Goal: Information Seeking & Learning: Learn about a topic

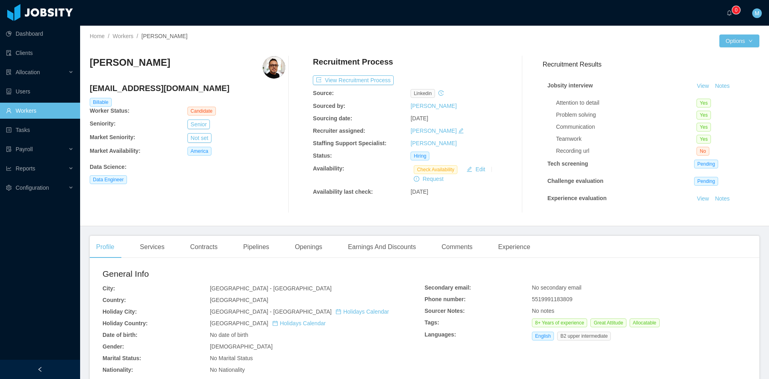
scroll to position [36, 0]
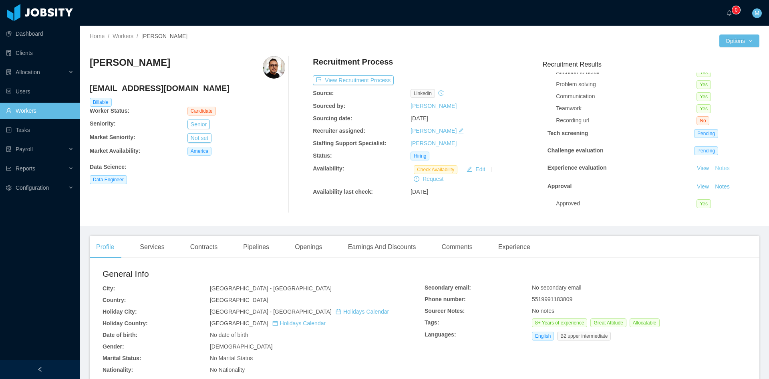
click at [715, 163] on button "Notes" at bounding box center [722, 168] width 21 height 10
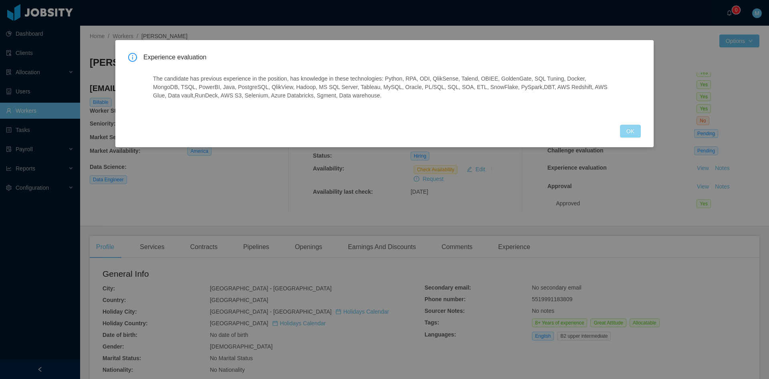
click at [635, 127] on button "OK" at bounding box center [630, 131] width 21 height 13
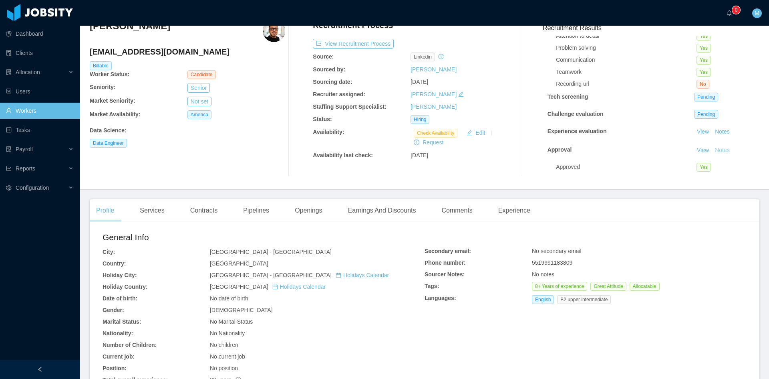
click at [720, 145] on button "Notes" at bounding box center [722, 150] width 21 height 10
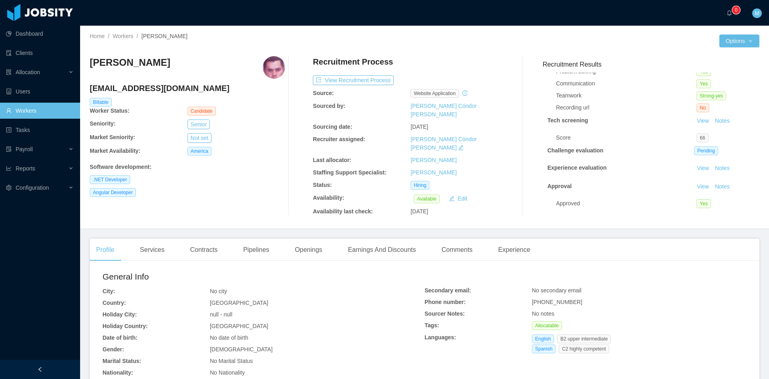
scroll to position [67, 0]
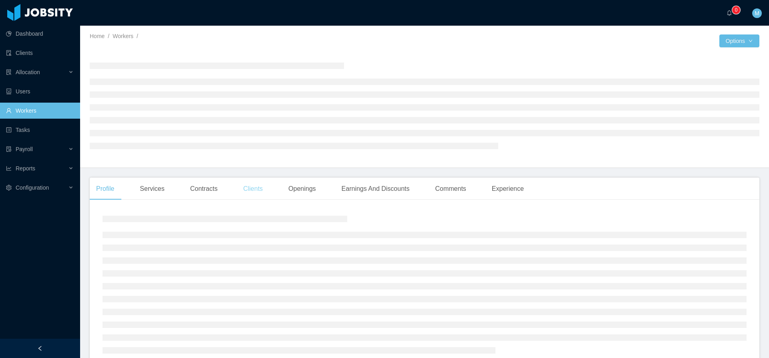
click at [243, 189] on div "Clients" at bounding box center [253, 188] width 32 height 22
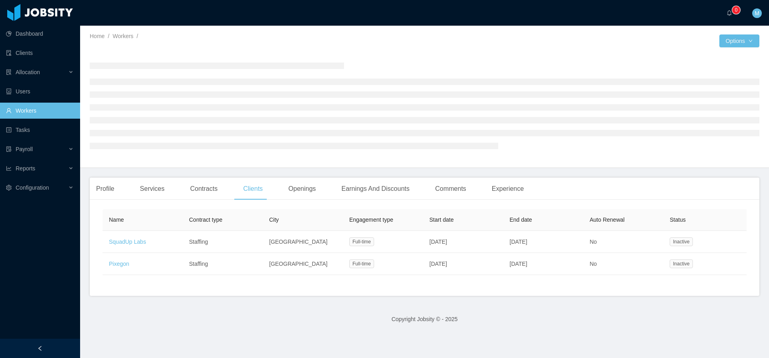
click at [46, 348] on div at bounding box center [40, 348] width 80 height 19
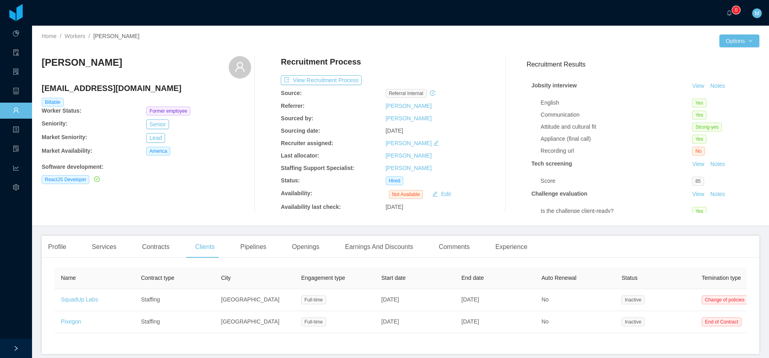
scroll to position [68, 0]
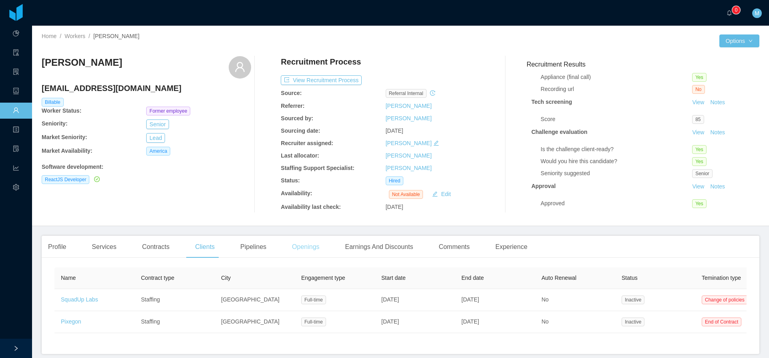
click at [314, 252] on div "Openings" at bounding box center [306, 247] width 40 height 22
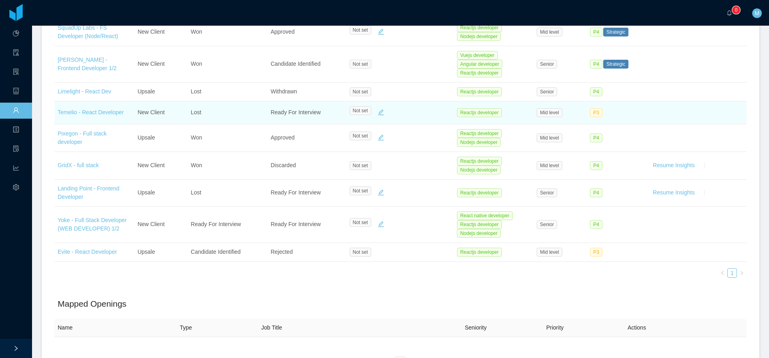
scroll to position [200, 0]
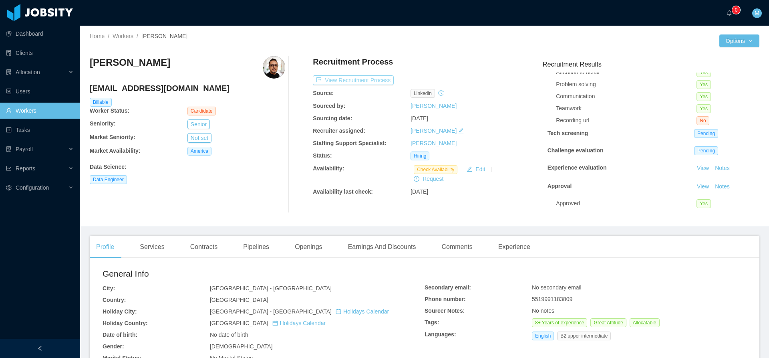
click at [375, 82] on button "View Recruitment Process" at bounding box center [353, 80] width 81 height 10
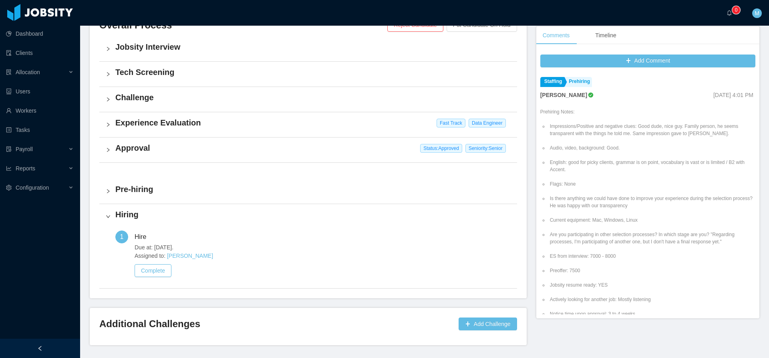
click at [104, 148] on div "Approval Status: Approved Seniority: Senior" at bounding box center [308, 149] width 418 height 25
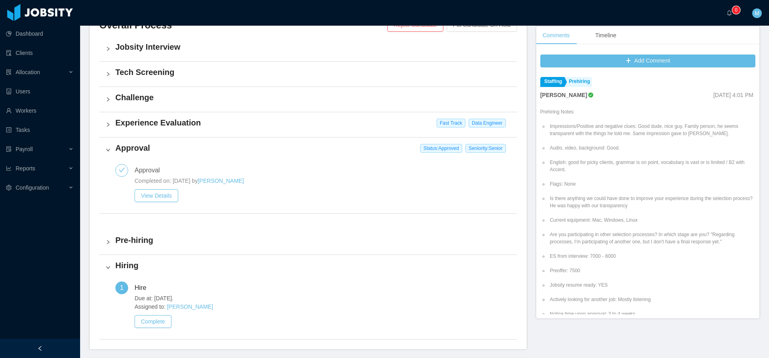
click at [110, 119] on div "Experience Evaluation Fast Track Data Engineer" at bounding box center [308, 124] width 418 height 25
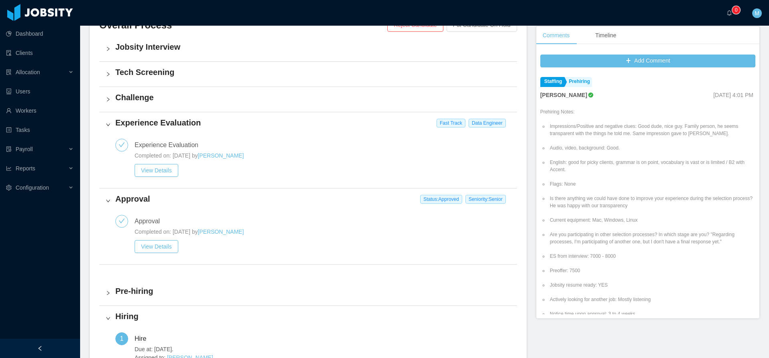
scroll to position [133, 0]
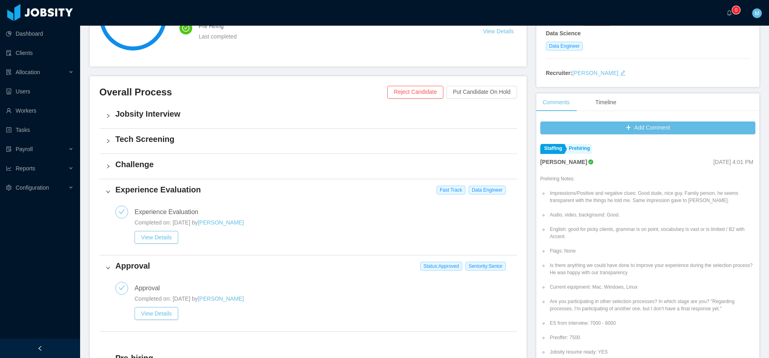
click at [109, 162] on div "Challenge" at bounding box center [308, 166] width 418 height 25
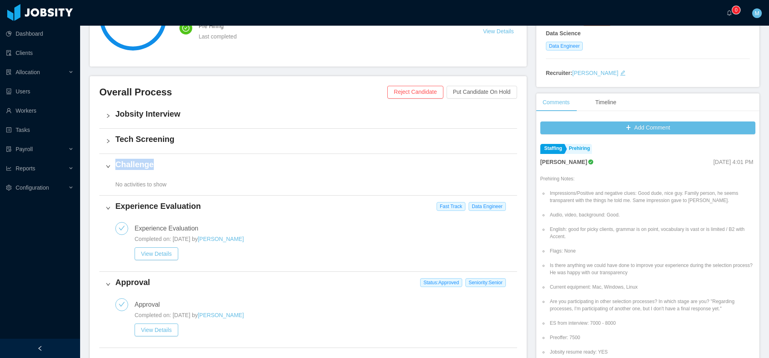
click at [109, 162] on div "Challenge" at bounding box center [308, 166] width 418 height 25
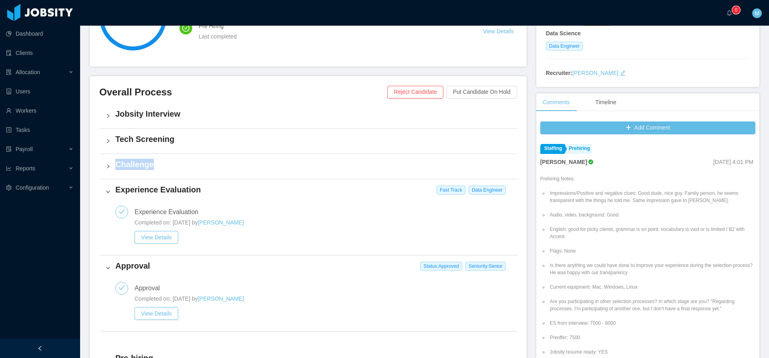
scroll to position [327, 0]
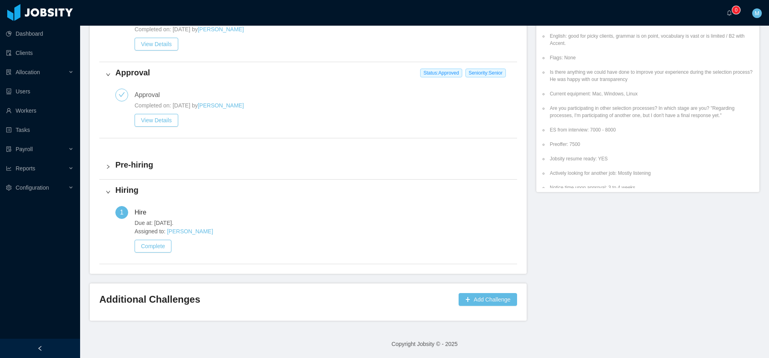
click at [333, 276] on div "Current status: Hiring Watch 1 8 / 9 Hire Next task Complete Task Pre Hiring La…" at bounding box center [313, 38] width 447 height 564
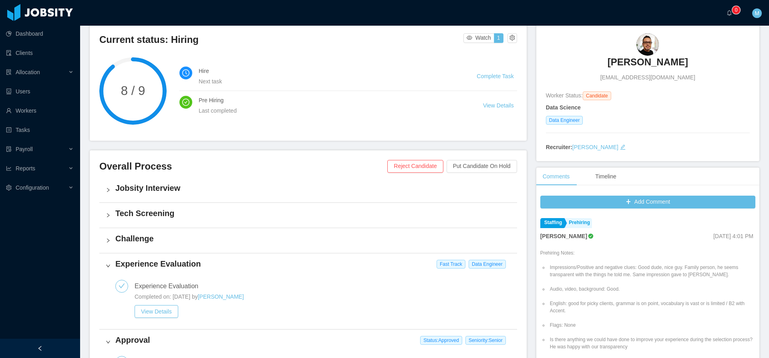
scroll to position [0, 0]
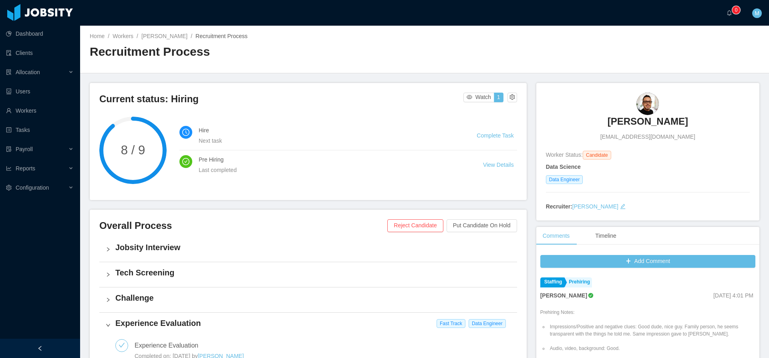
click at [633, 126] on h3 "Daniel Mello" at bounding box center [648, 121] width 81 height 13
